Goal: Task Accomplishment & Management: Manage account settings

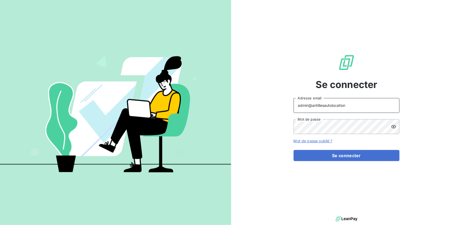
click at [355, 104] on input "admin@antillesautolocation" at bounding box center [347, 105] width 106 height 15
type input "admin@stti"
click at [347, 162] on div "Se connecter admin@stti Adresse email Mot de passe Mot de passe oublié ? Se con…" at bounding box center [347, 107] width 106 height 215
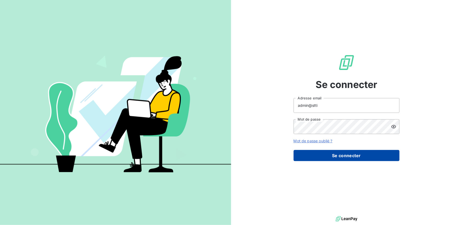
click at [349, 154] on button "Se connecter" at bounding box center [347, 155] width 106 height 11
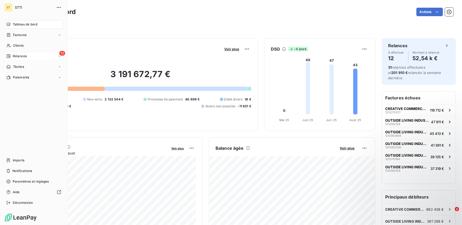
click at [10, 59] on div "12 Relances" at bounding box center [33, 56] width 59 height 8
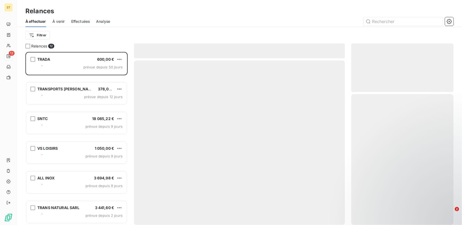
scroll to position [173, 102]
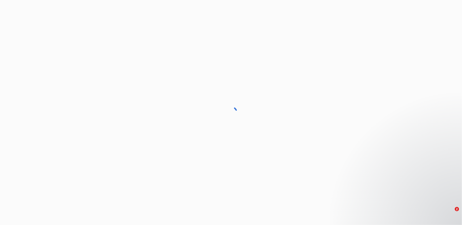
click at [83, 21] on div at bounding box center [231, 112] width 462 height 225
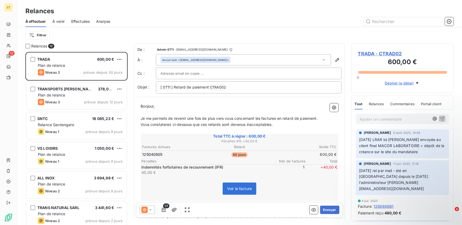
click at [83, 21] on span "Effectuées" at bounding box center [80, 21] width 19 height 5
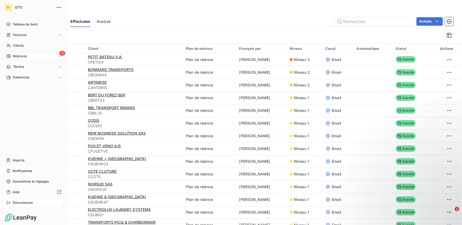
click at [9, 203] on icon at bounding box center [8, 203] width 4 height 4
